Goal: Check status: Check status

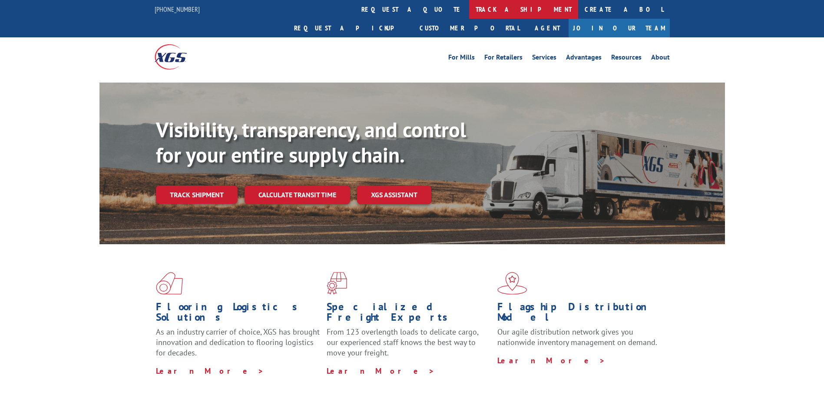
click at [469, 3] on link "track a shipment" at bounding box center [523, 9] width 109 height 19
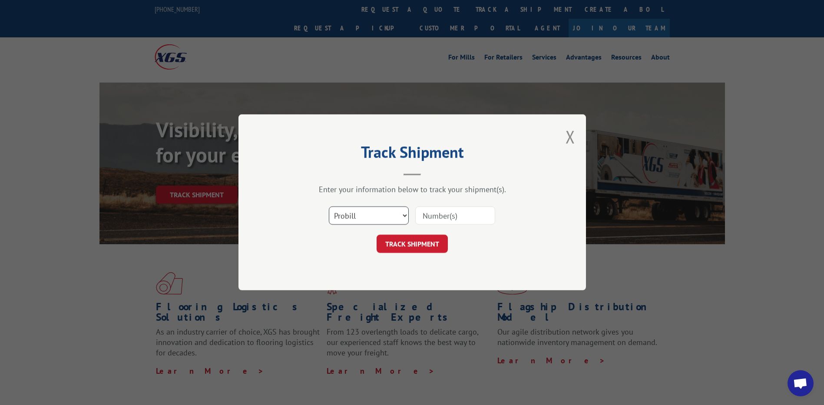
click at [370, 214] on select "Select category... Probill BOL PO" at bounding box center [369, 216] width 80 height 18
select select "po"
click at [329, 207] on select "Select category... Probill BOL PO" at bounding box center [369, 216] width 80 height 18
click at [454, 214] on input at bounding box center [455, 216] width 80 height 18
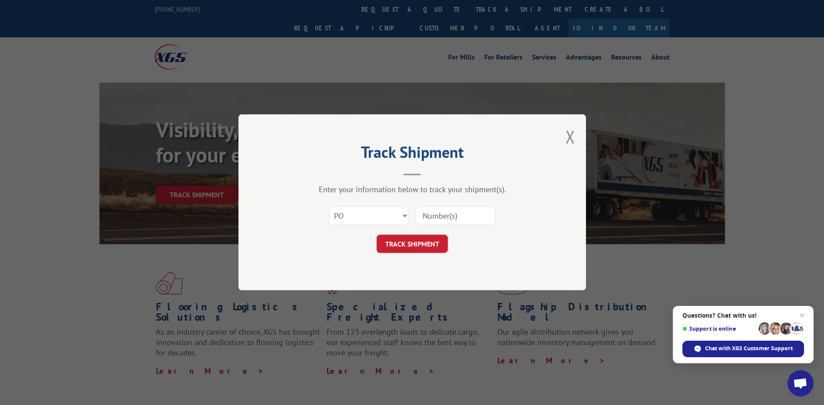
paste input "62521984"
type input "62521984"
click at [423, 244] on button "TRACK SHIPMENT" at bounding box center [411, 244] width 71 height 18
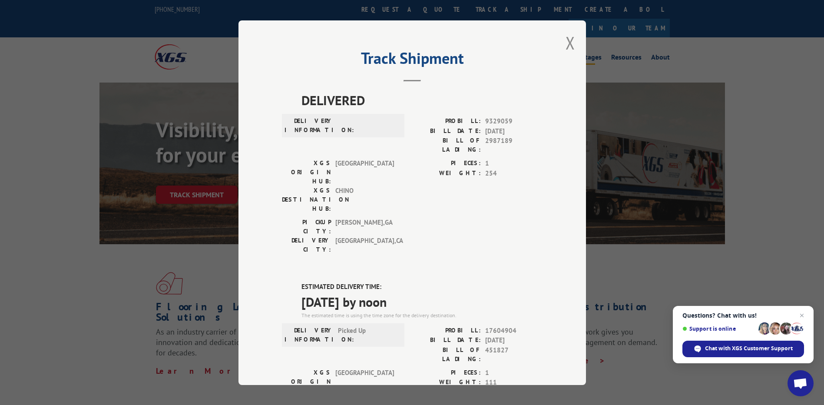
click at [571, 42] on button "Close modal" at bounding box center [570, 42] width 10 height 23
